Goal: Information Seeking & Learning: Learn about a topic

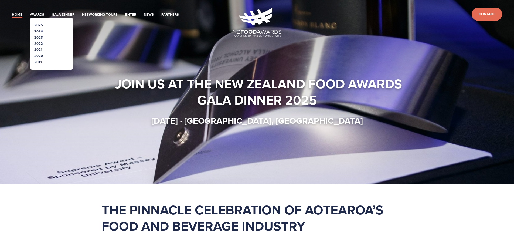
click at [38, 60] on link "2019" at bounding box center [38, 61] width 8 height 5
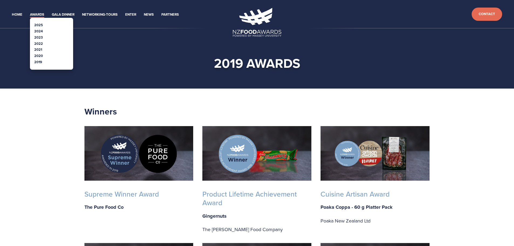
click at [37, 55] on link "2020" at bounding box center [38, 55] width 9 height 5
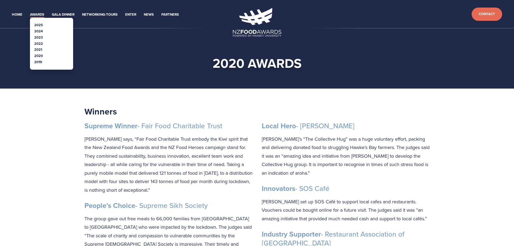
click at [38, 42] on link "2022" at bounding box center [38, 43] width 9 height 5
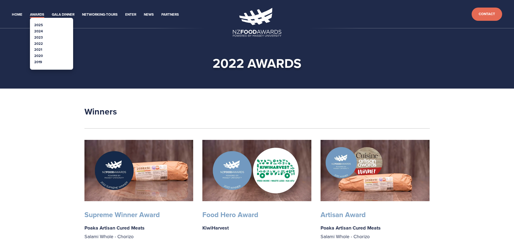
click at [39, 32] on link "2024" at bounding box center [38, 31] width 9 height 5
click at [40, 23] on link "2025" at bounding box center [38, 24] width 9 height 5
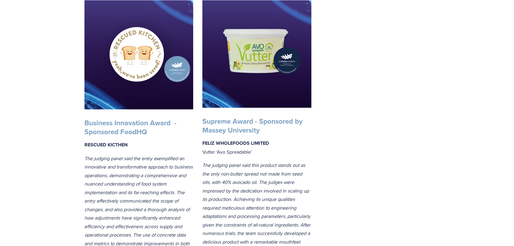
scroll to position [971, 0]
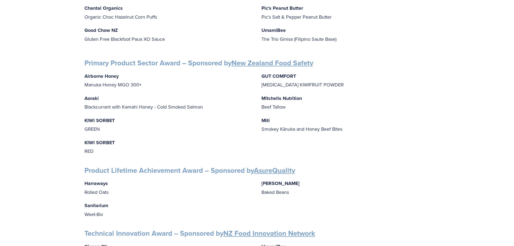
scroll to position [702, 0]
